Goal: Task Accomplishment & Management: Manage account settings

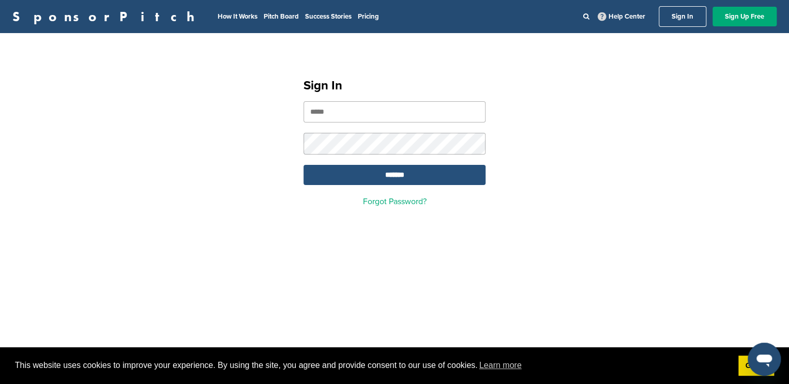
type input "**********"
click at [396, 170] on input "*******" at bounding box center [395, 175] width 182 height 20
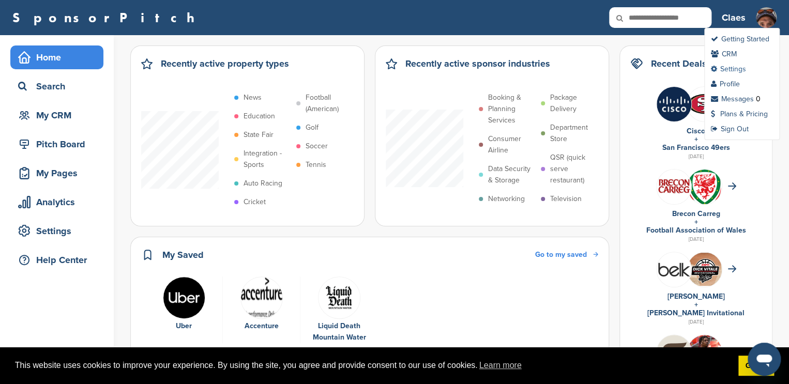
click at [731, 71] on link "Settings" at bounding box center [728, 69] width 35 height 9
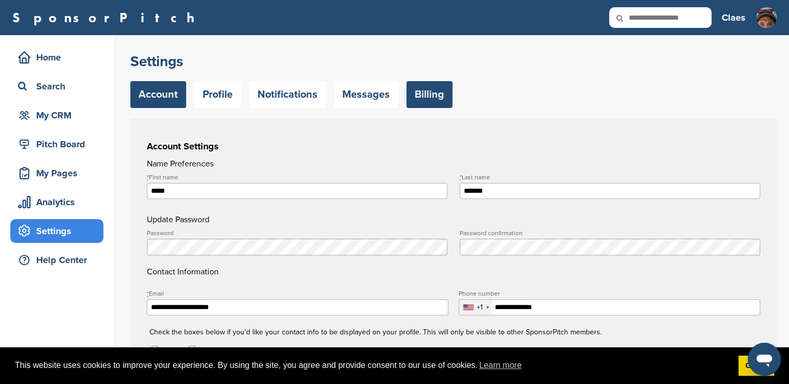
click at [421, 95] on link "Billing" at bounding box center [429, 94] width 46 height 27
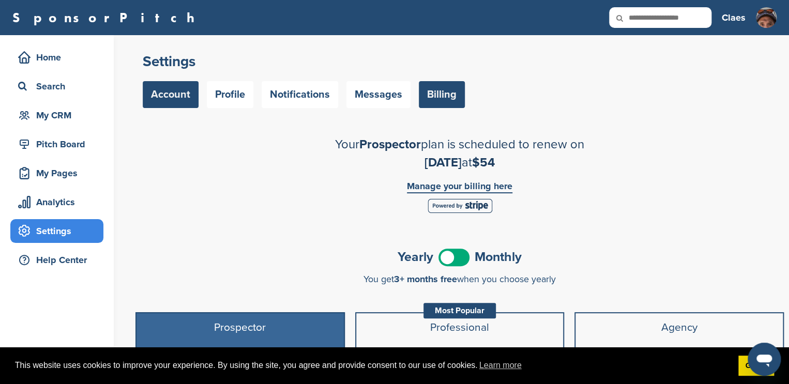
click at [161, 98] on link "Account" at bounding box center [171, 94] width 56 height 27
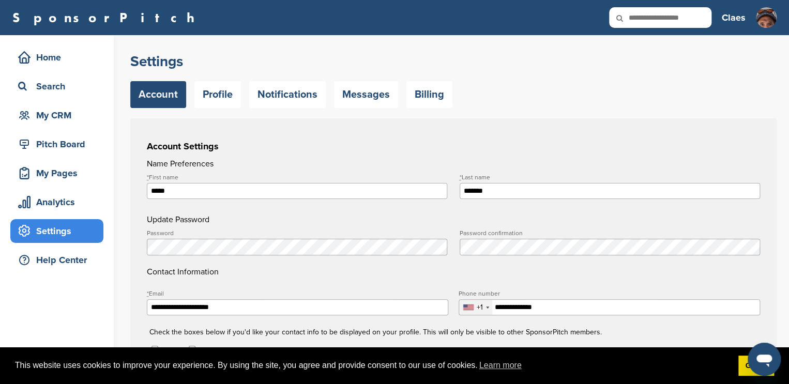
click at [737, 19] on h3 "Claes" at bounding box center [734, 17] width 24 height 14
click at [431, 90] on link "Billing" at bounding box center [429, 94] width 46 height 27
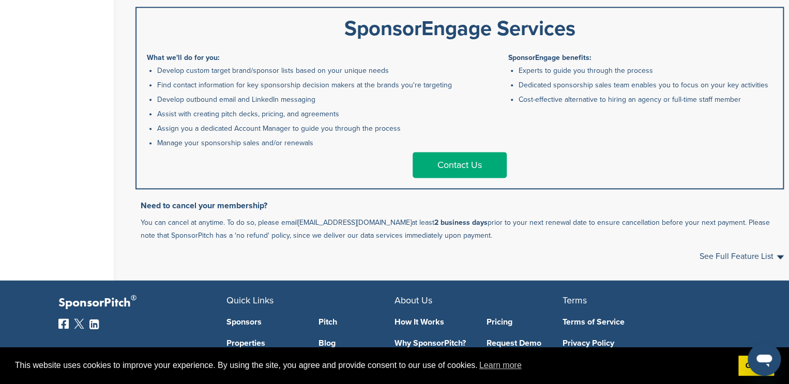
scroll to position [622, 0]
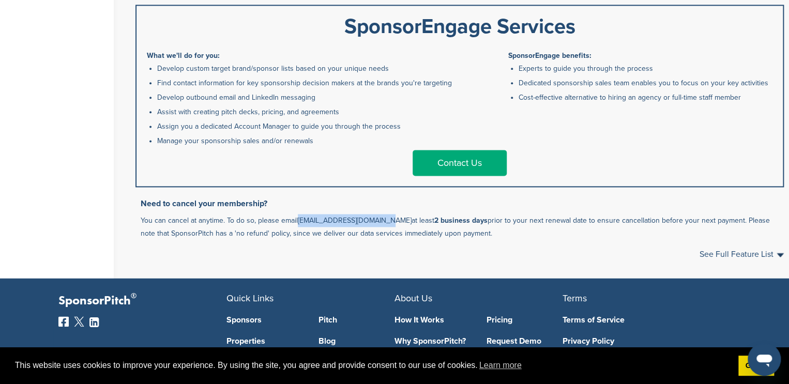
drag, startPoint x: 385, startPoint y: 223, endPoint x: 298, endPoint y: 221, distance: 87.4
click at [298, 221] on p "You can cancel at anytime. To do so, please email support@sponsorpitch.com at l…" at bounding box center [462, 227] width 643 height 26
copy link "[EMAIL_ADDRESS][DOMAIN_NAME]"
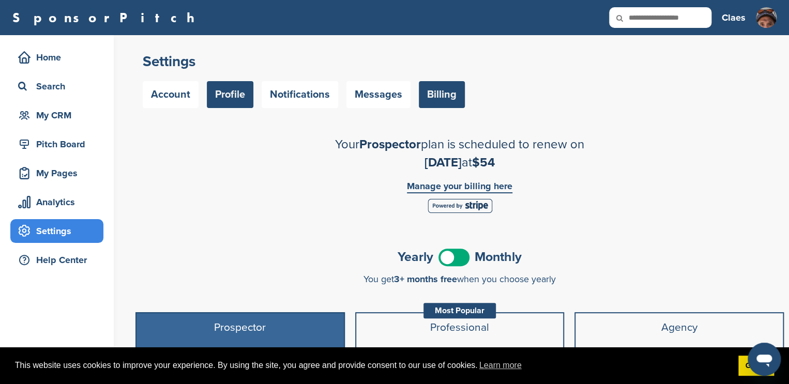
click at [236, 97] on link "Profile" at bounding box center [230, 94] width 47 height 27
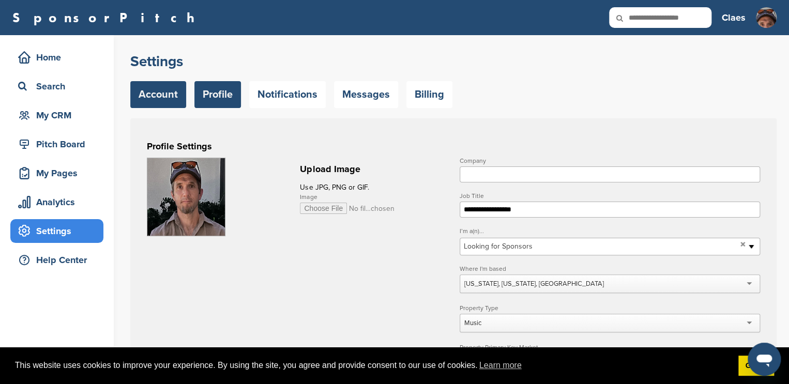
click at [158, 98] on link "Account" at bounding box center [158, 94] width 56 height 27
